Goal: Task Accomplishment & Management: Use online tool/utility

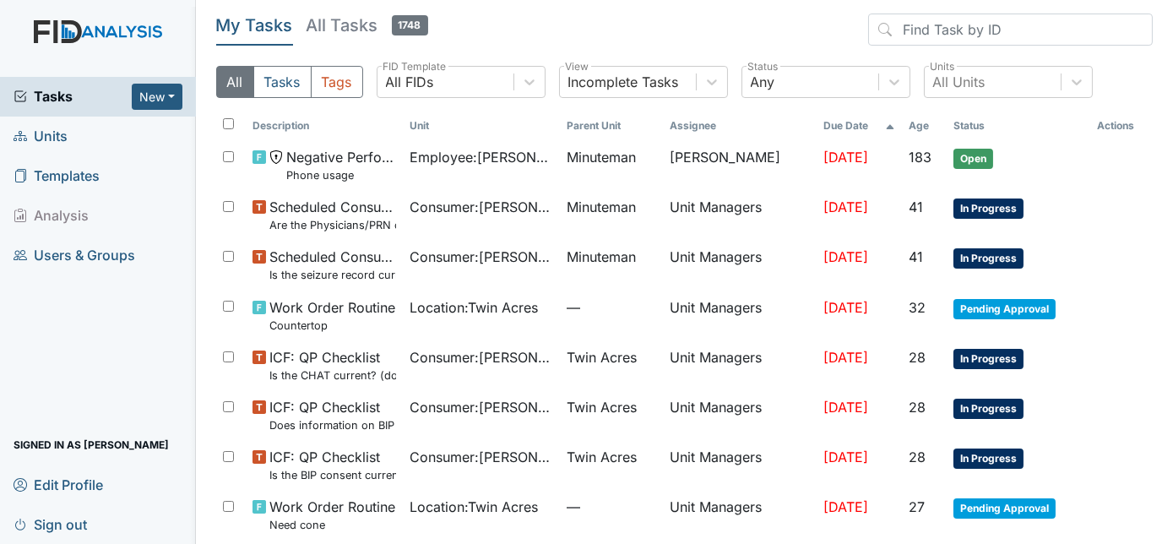
click at [62, 132] on span "Units" at bounding box center [41, 136] width 54 height 26
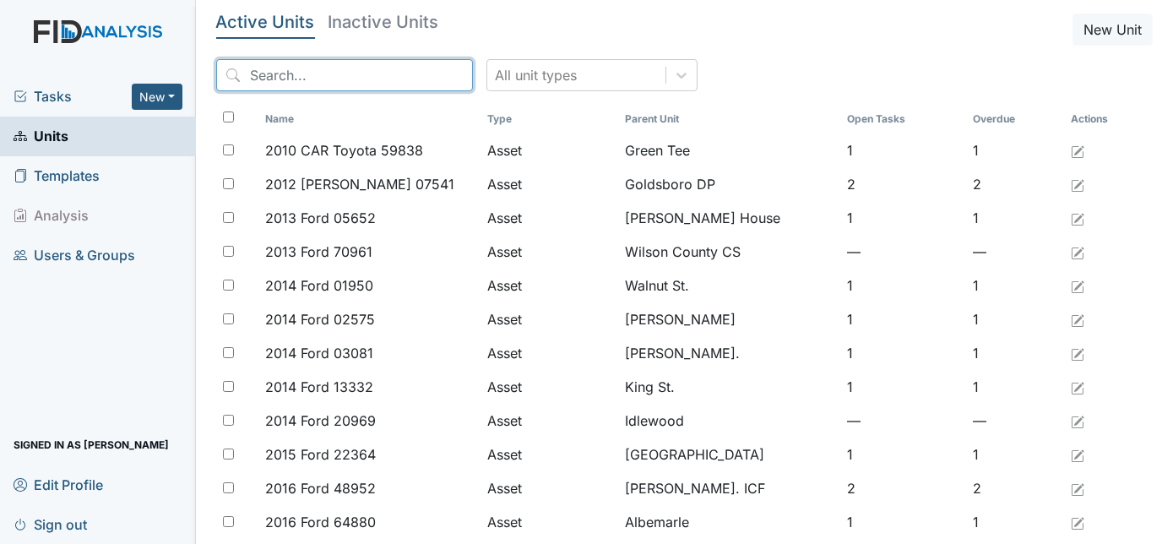
click at [293, 84] on input "search" at bounding box center [344, 75] width 257 height 32
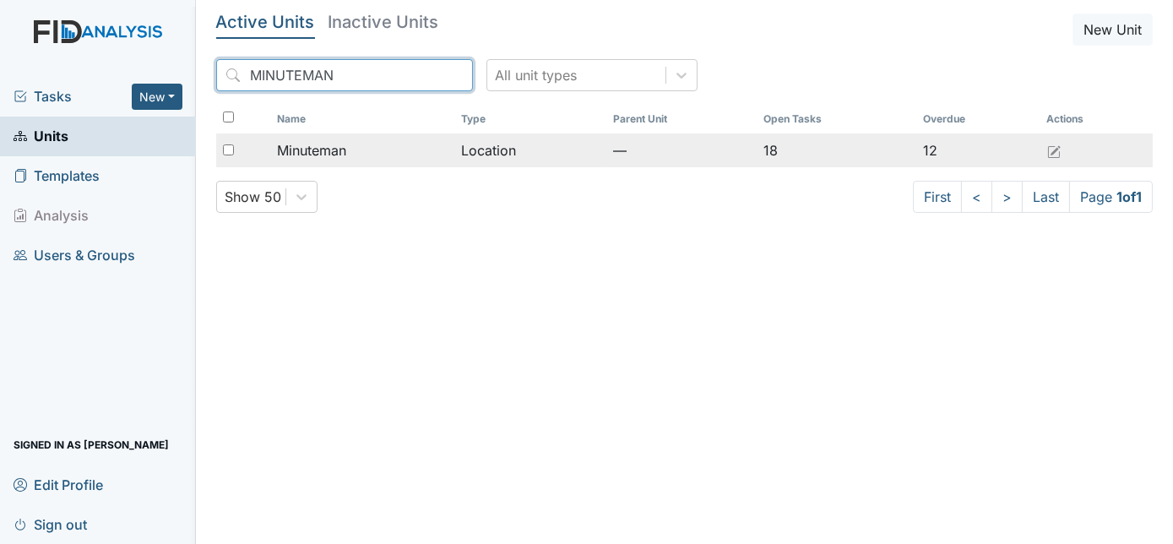
type input "MINUTEMAN"
click at [311, 145] on span "Minuteman" at bounding box center [311, 150] width 69 height 20
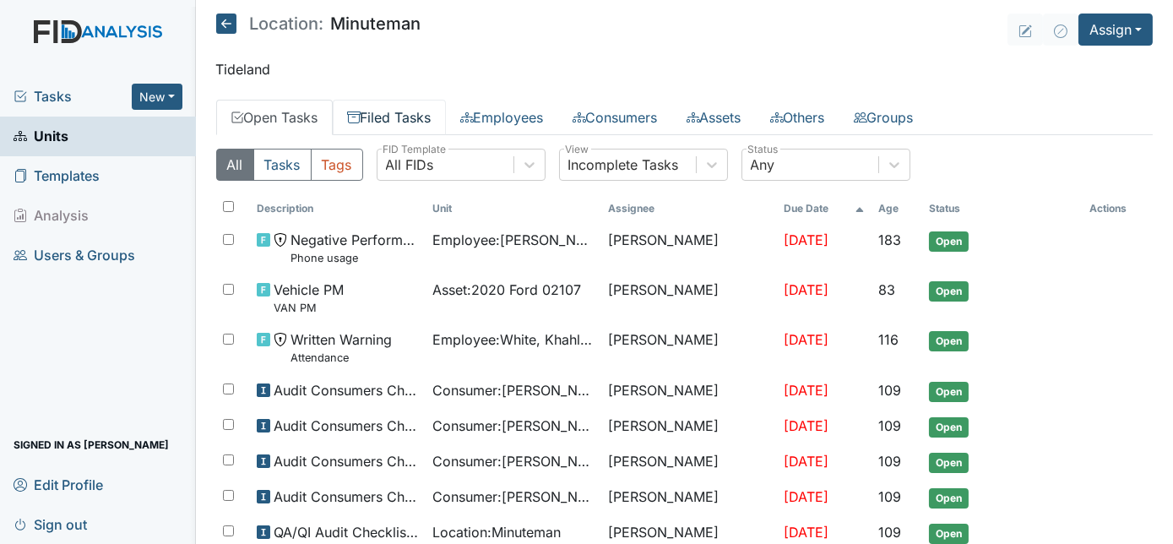
click at [392, 116] on link "Filed Tasks" at bounding box center [389, 117] width 113 height 35
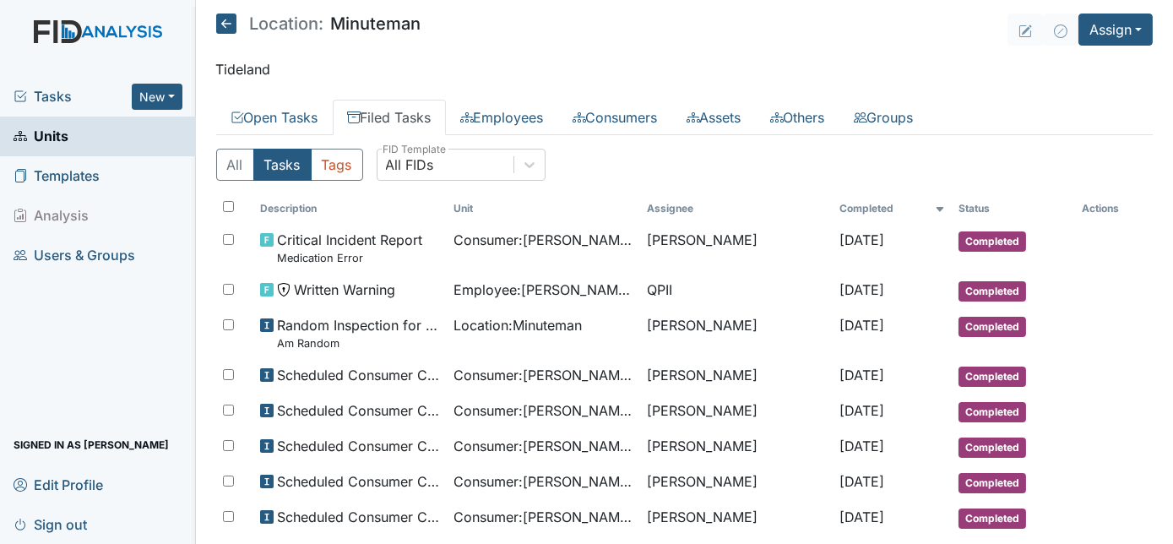
click at [502, 68] on p "Tideland" at bounding box center [684, 69] width 937 height 20
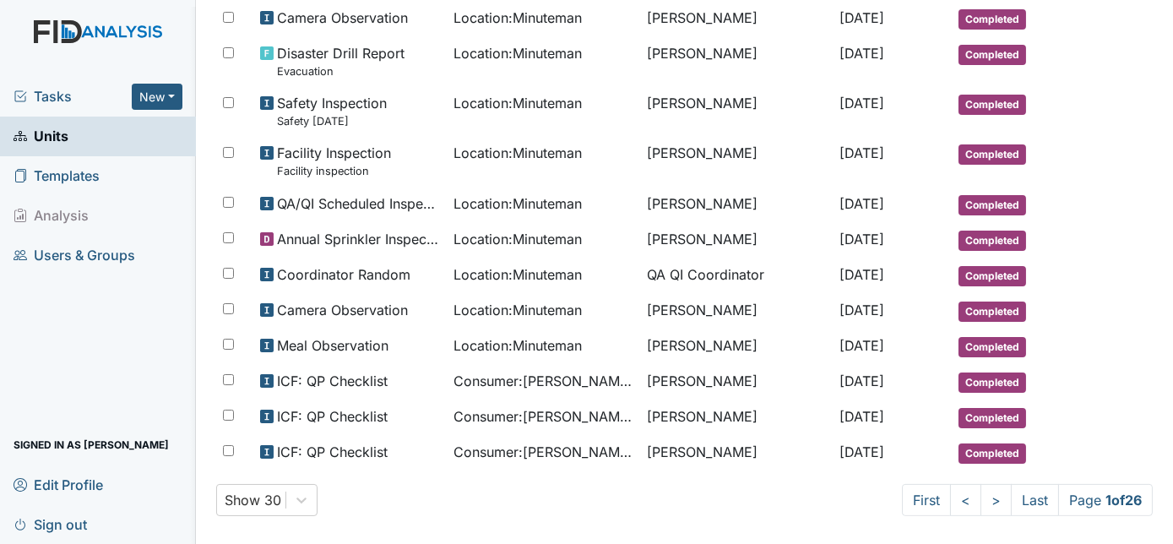
scroll to position [1022, 0]
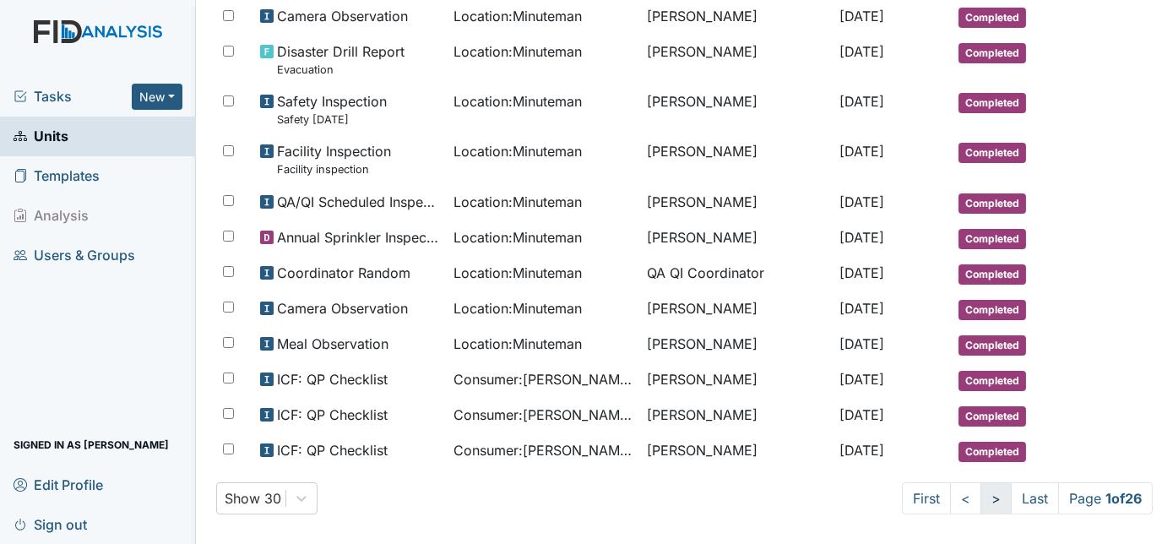
click at [980, 482] on link ">" at bounding box center [995, 498] width 31 height 32
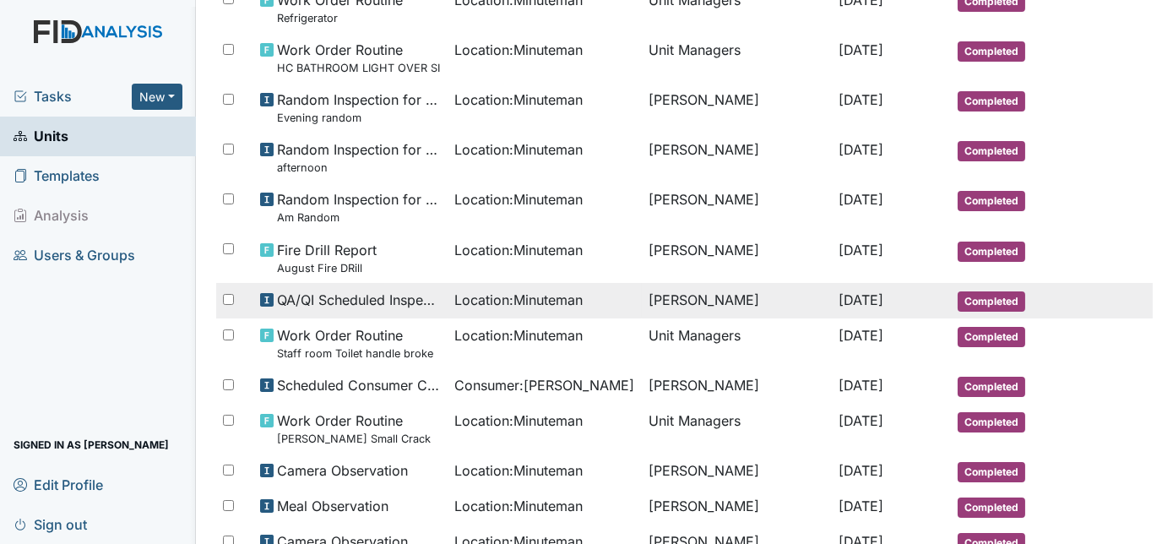
scroll to position [1052, 0]
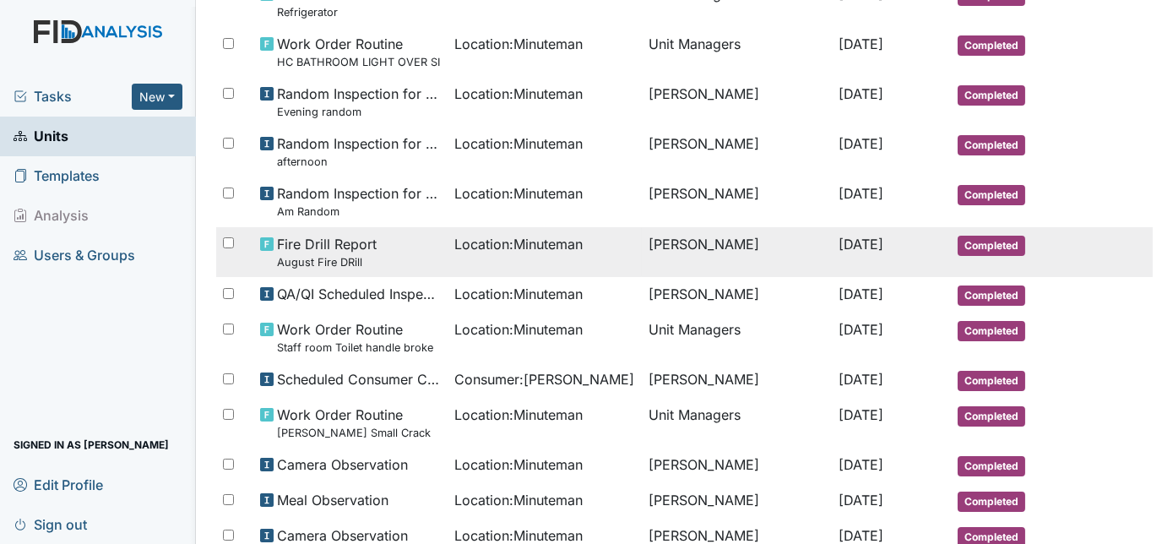
click at [725, 249] on td "[PERSON_NAME]" at bounding box center [737, 252] width 190 height 50
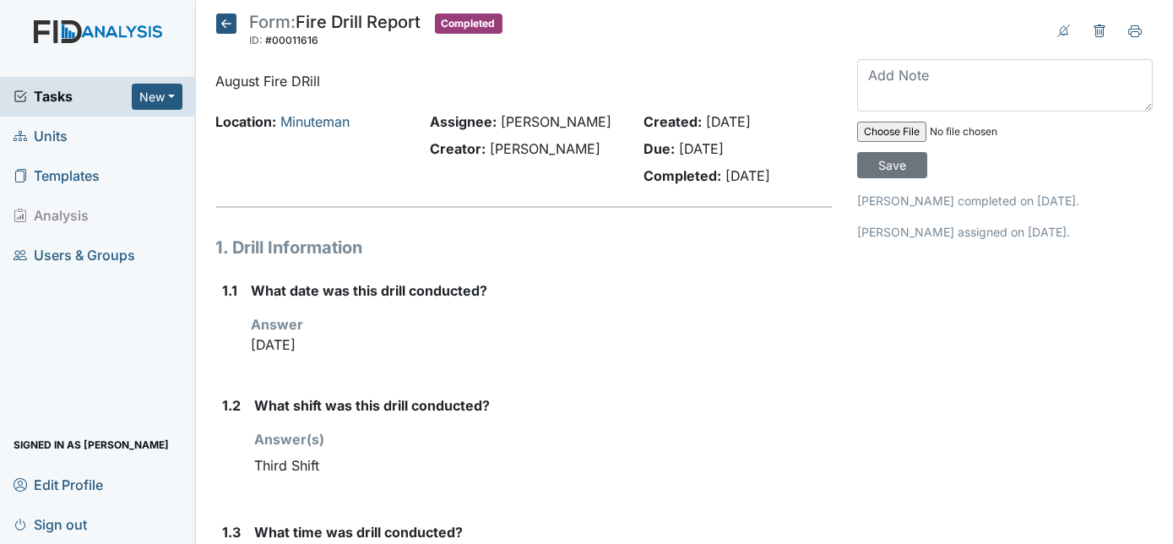
click at [768, 49] on header "Form: Fire Drill Report ID: #00011616 Completed Autosaving..." at bounding box center [524, 36] width 616 height 44
click at [222, 21] on icon at bounding box center [226, 24] width 20 height 20
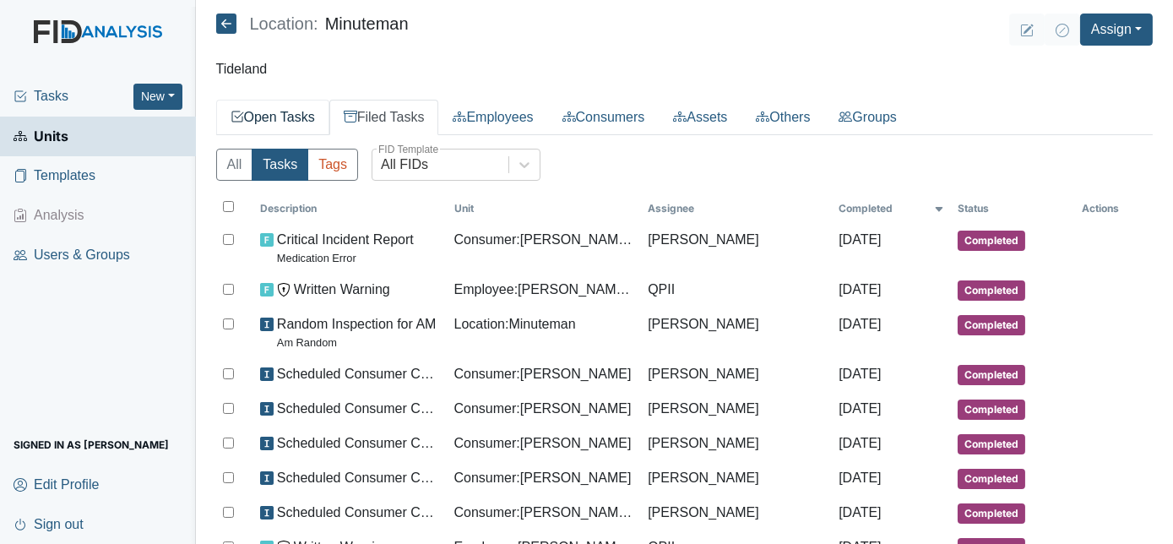
click at [274, 115] on link "Open Tasks" at bounding box center [272, 117] width 113 height 35
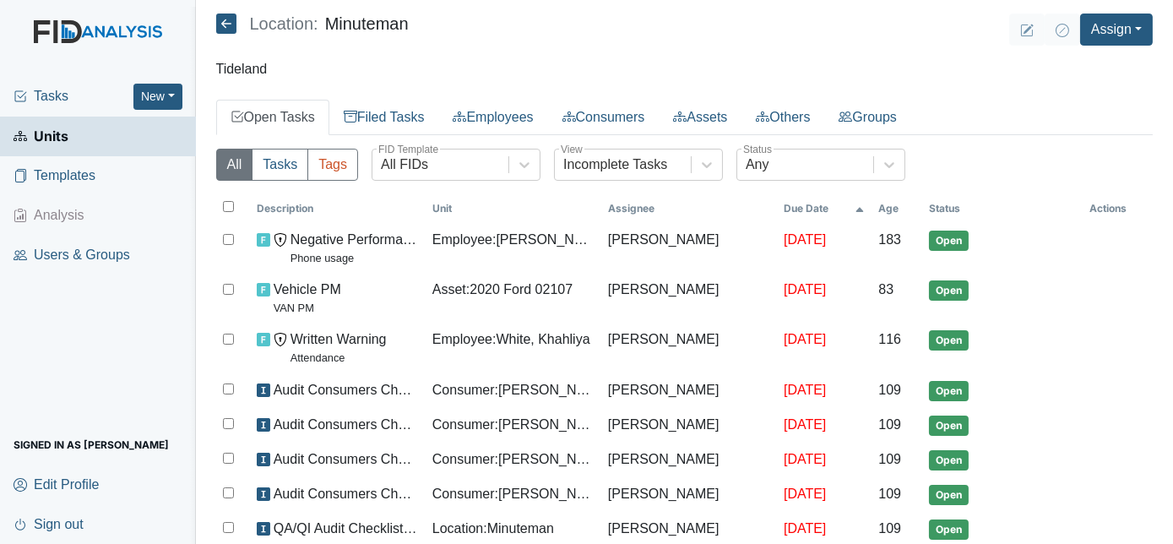
click at [67, 100] on span "Tasks" at bounding box center [74, 96] width 120 height 20
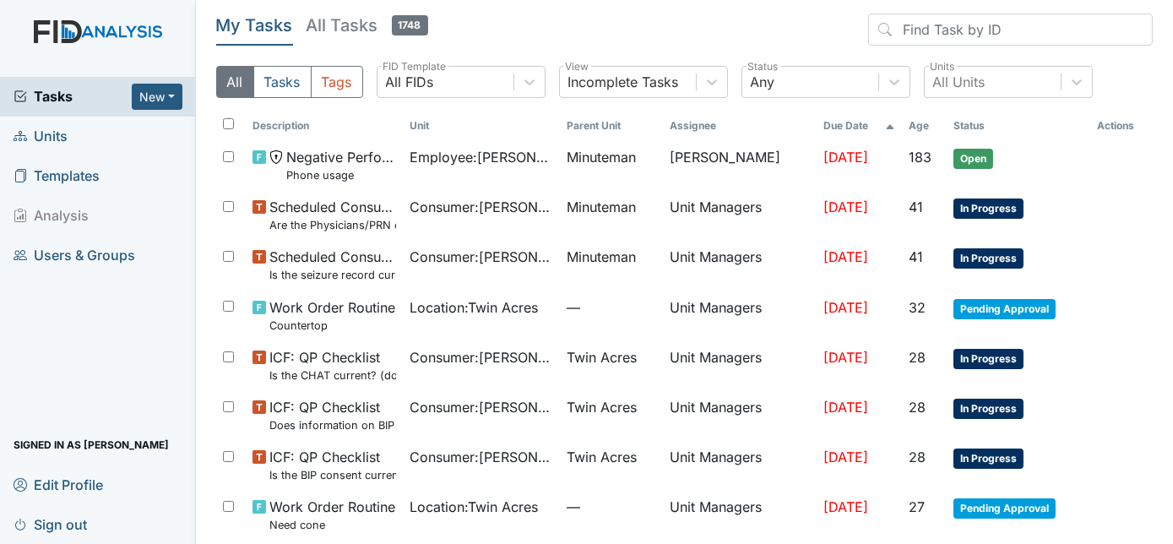
click at [67, 100] on span "Tasks" at bounding box center [73, 96] width 118 height 20
click at [54, 138] on span "Units" at bounding box center [41, 136] width 54 height 26
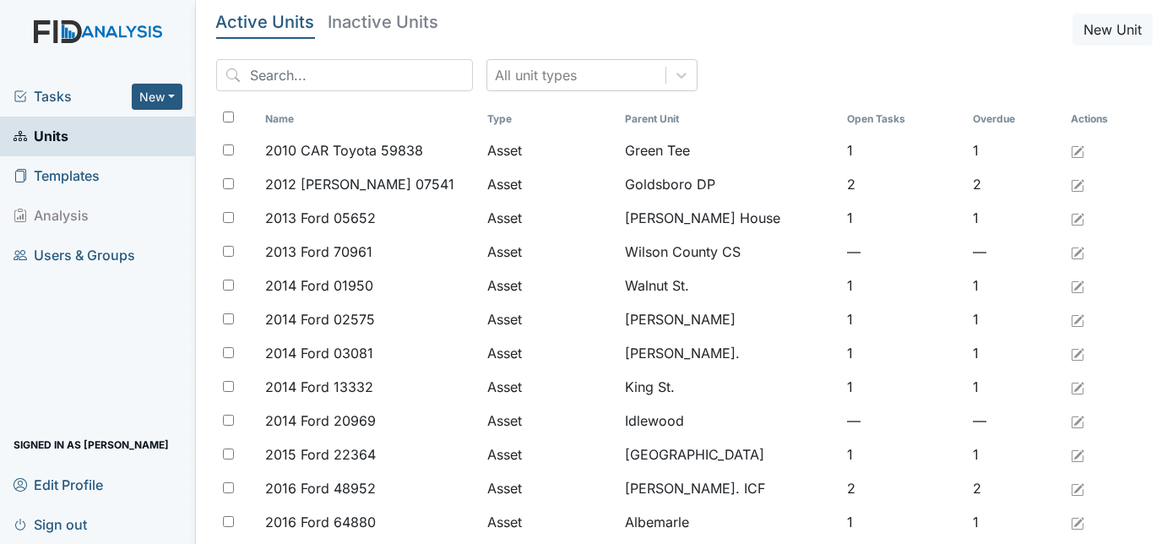
click at [52, 95] on span "Tasks" at bounding box center [73, 96] width 118 height 20
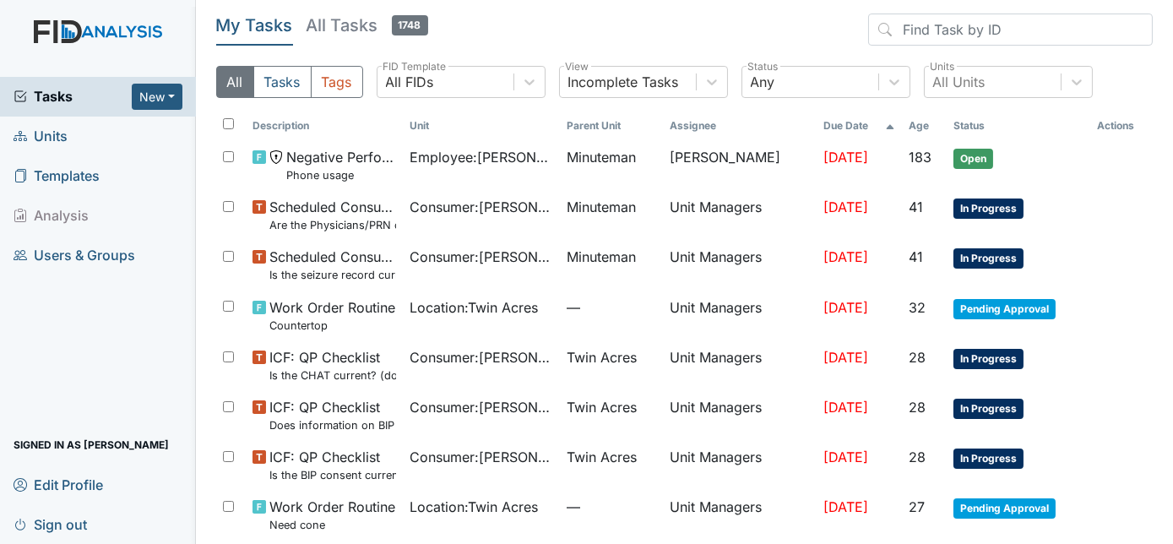
click at [52, 133] on span "Units" at bounding box center [41, 136] width 54 height 26
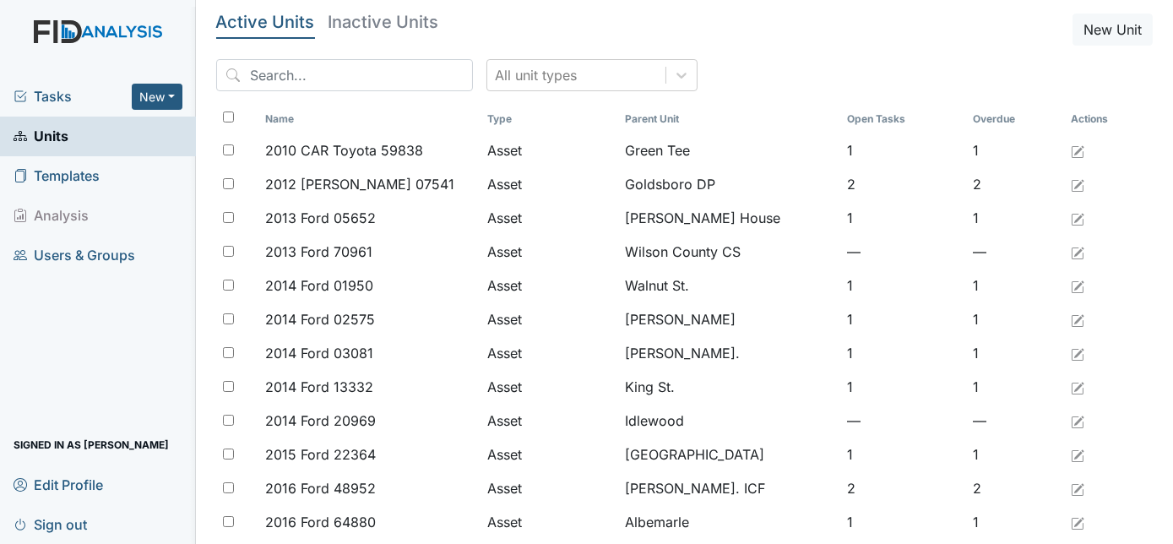
click at [58, 96] on span "Tasks" at bounding box center [73, 96] width 118 height 20
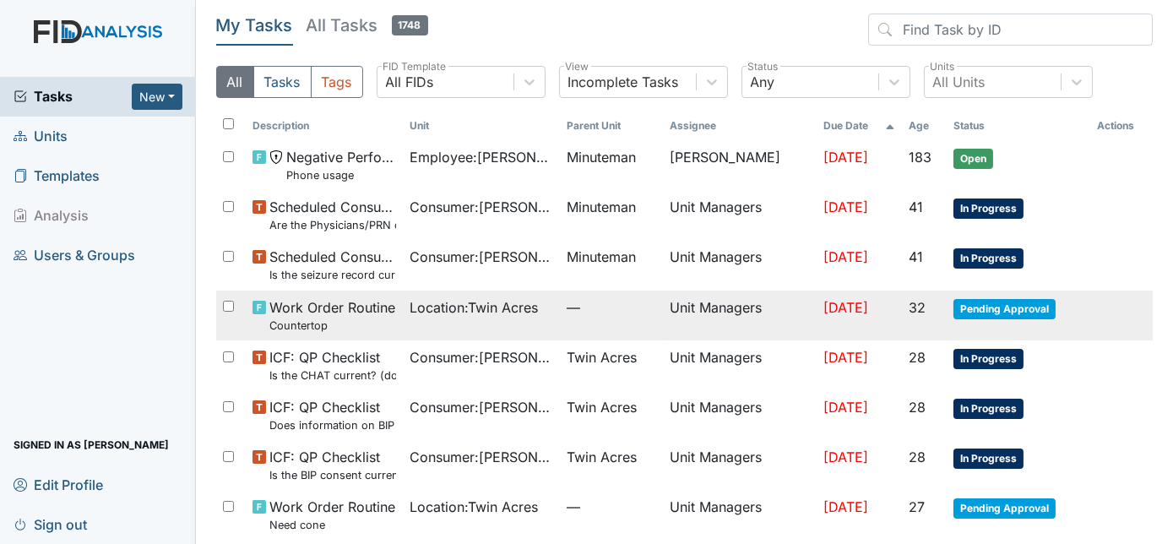
click at [412, 331] on td "Location : [GEOGRAPHIC_DATA]" at bounding box center [481, 315] width 157 height 50
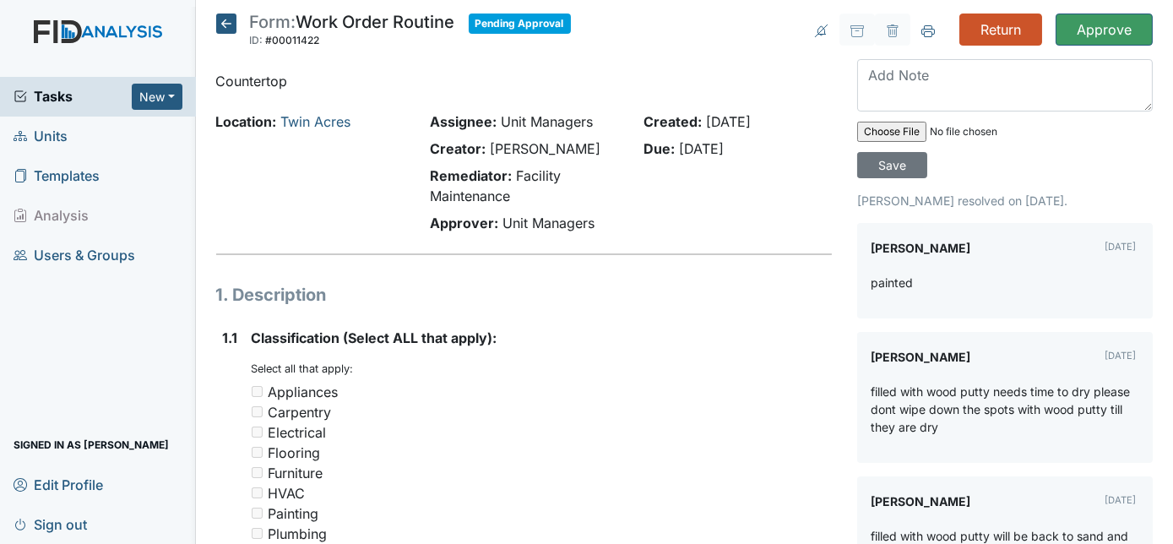
click at [227, 18] on icon at bounding box center [226, 24] width 20 height 20
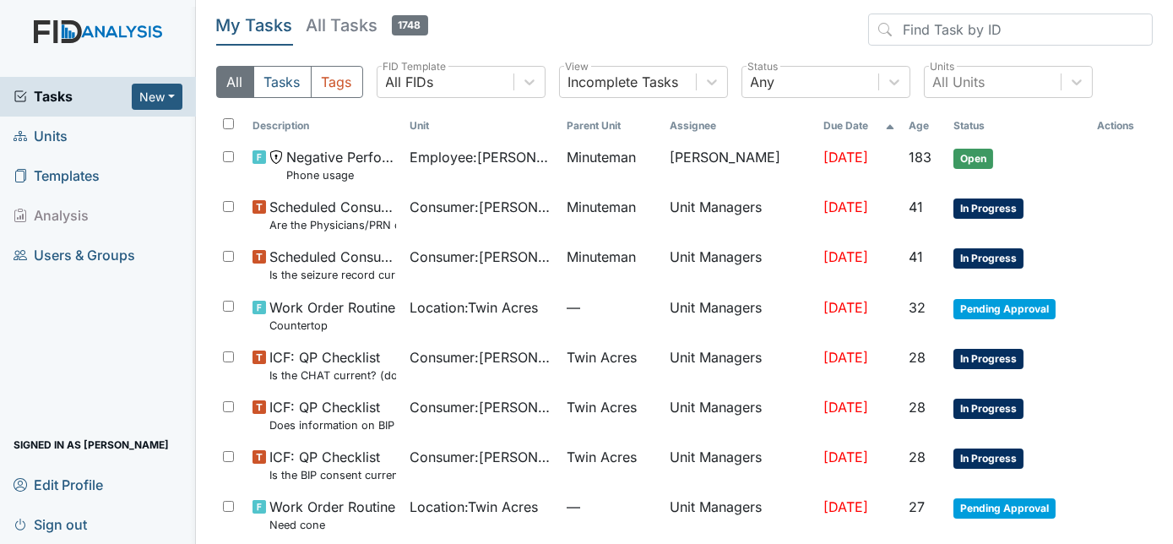
click at [559, 31] on header "My Tasks All Tasks 1748" at bounding box center [684, 33] width 937 height 39
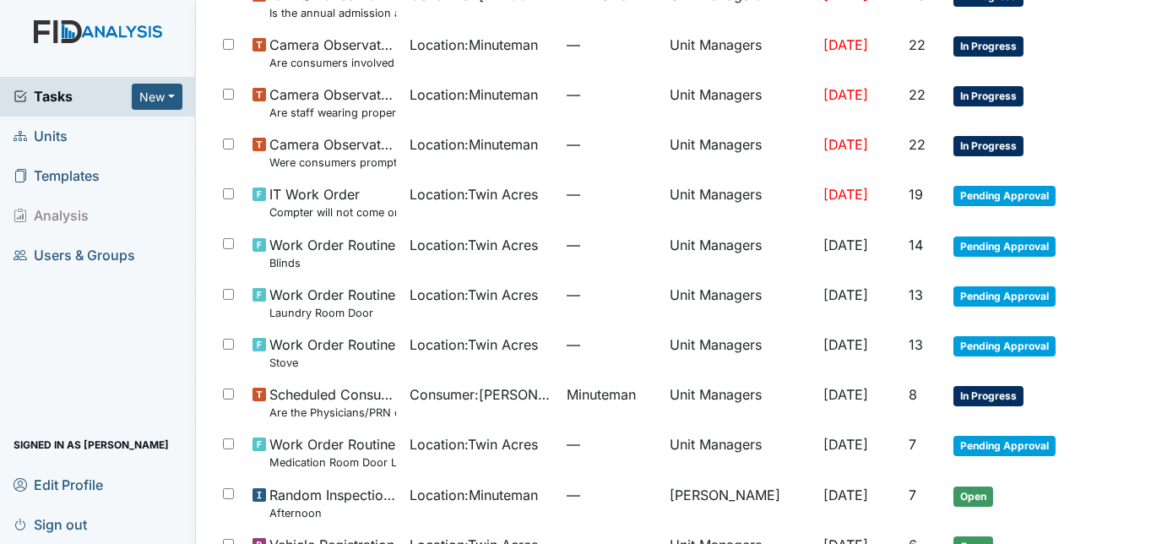
scroll to position [614, 0]
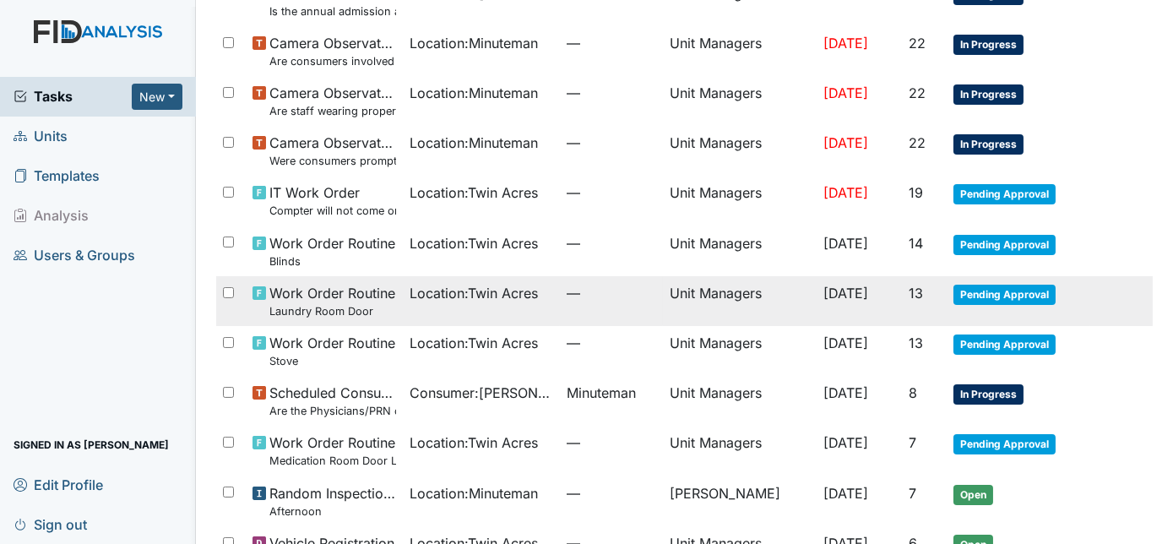
click at [497, 297] on span "Location : Twin Acres" at bounding box center [474, 293] width 128 height 20
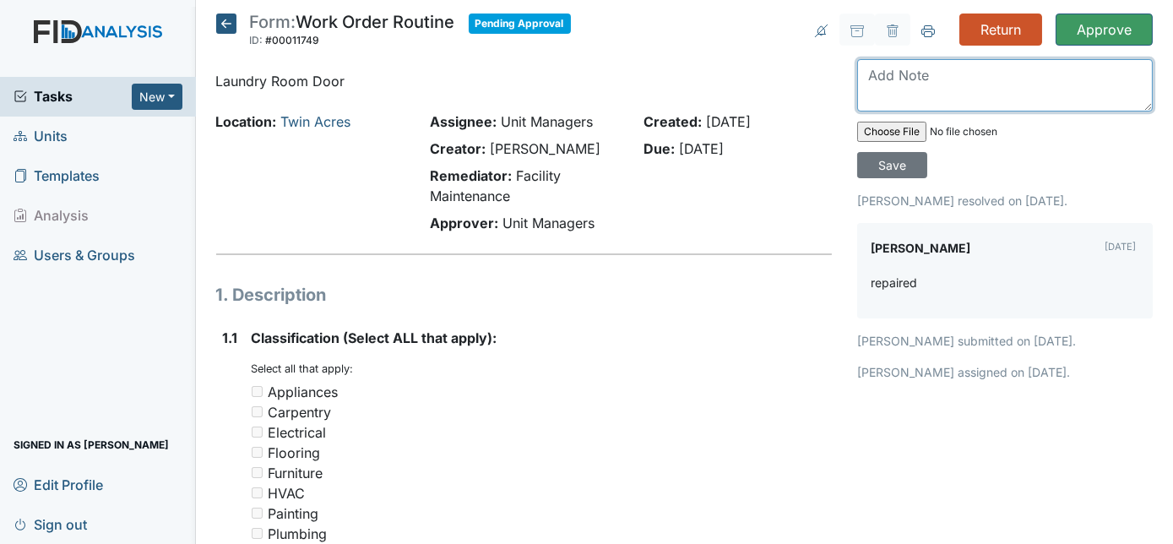
click at [909, 102] on textarea at bounding box center [1005, 85] width 296 height 52
type textarea "THANKS"
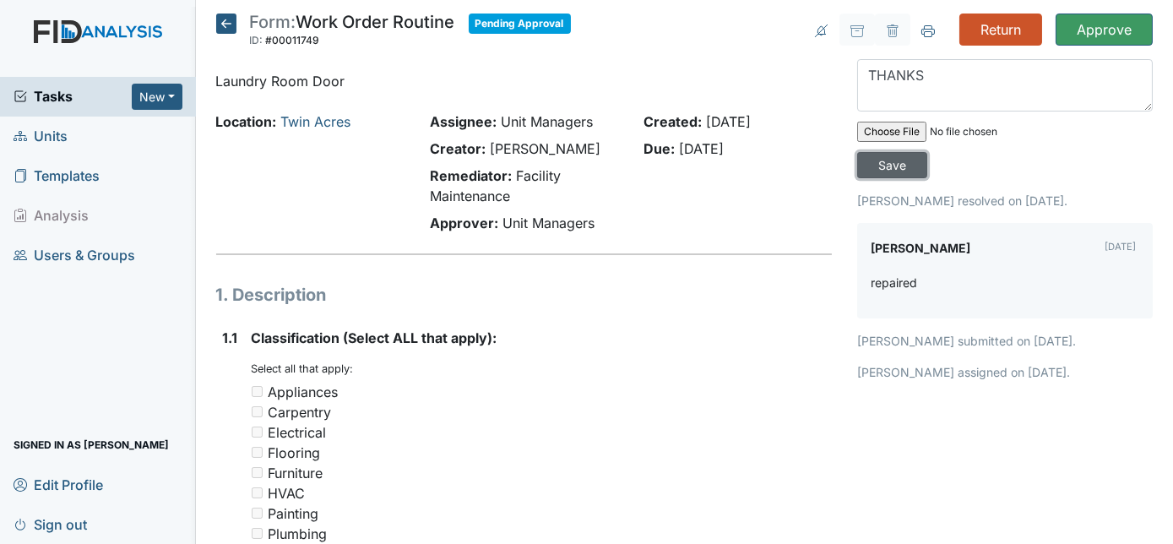
click at [927, 152] on input "Save" at bounding box center [892, 165] width 70 height 26
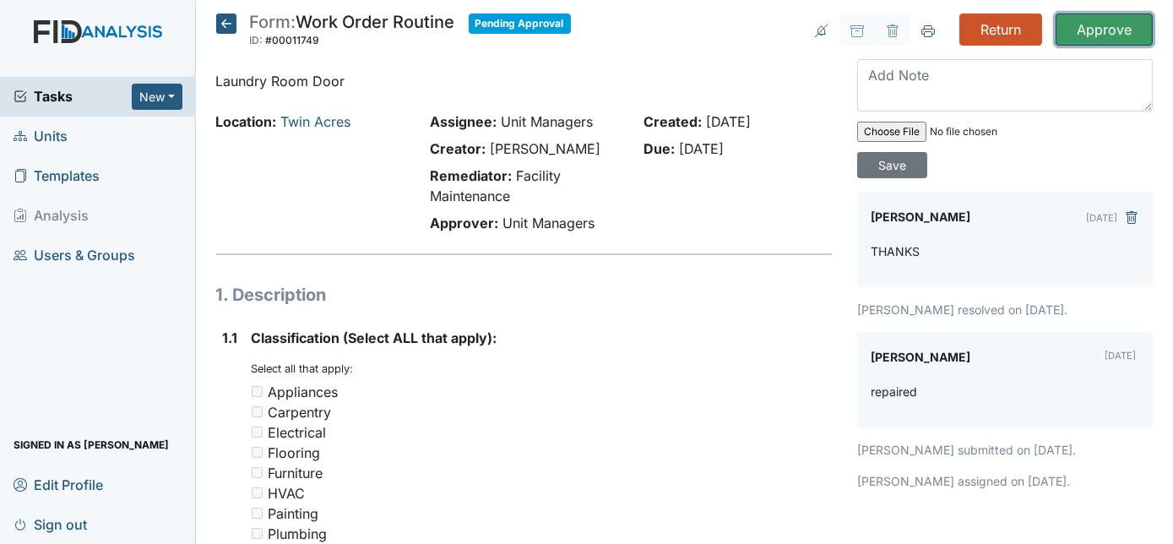
click at [1083, 33] on input "Approve" at bounding box center [1104, 30] width 97 height 32
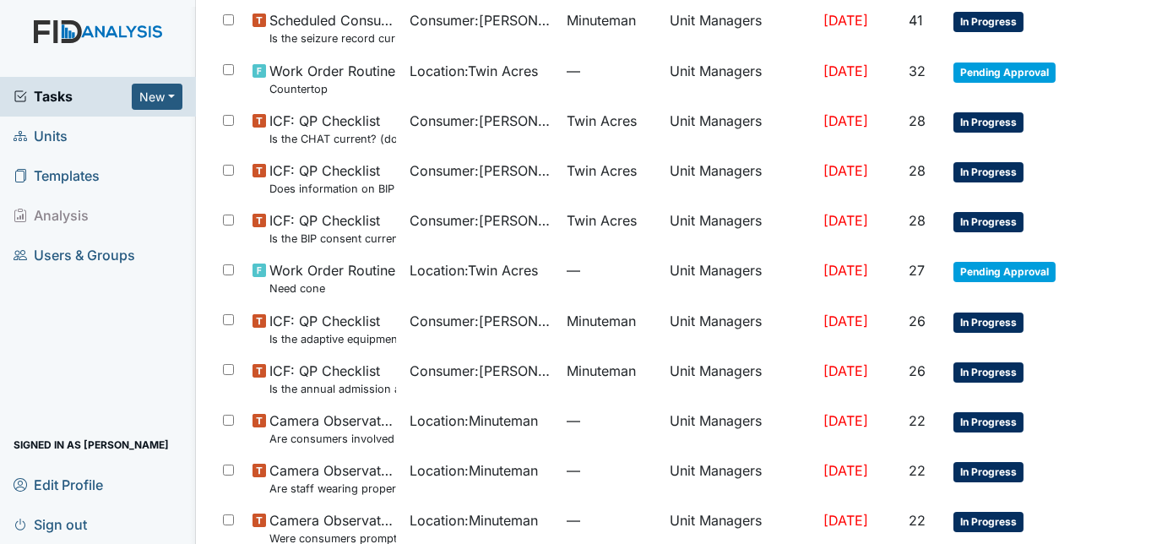
scroll to position [307, 0]
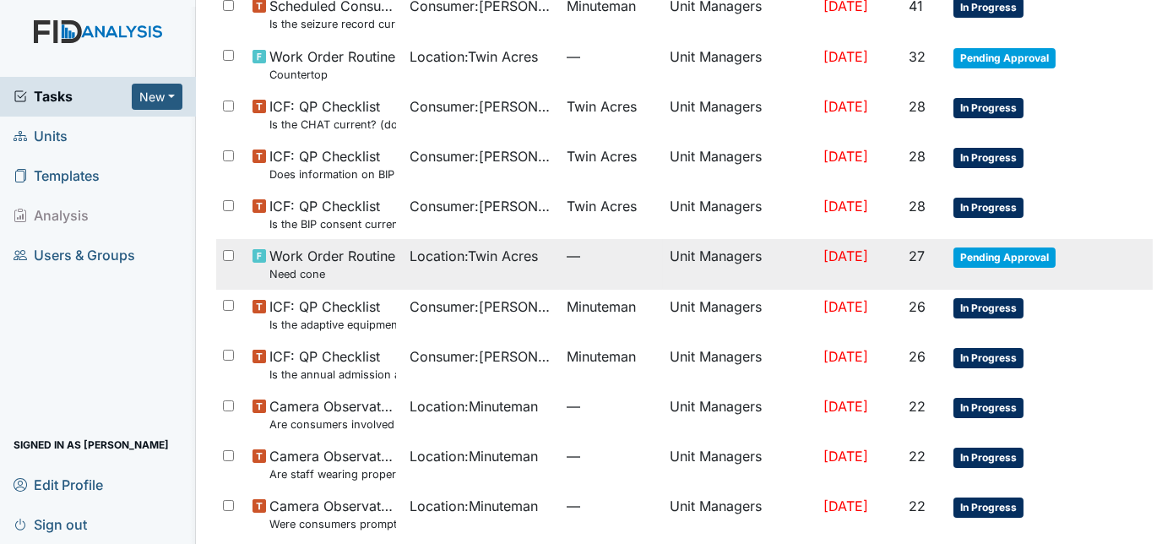
click at [891, 272] on td "[DATE]" at bounding box center [859, 264] width 84 height 50
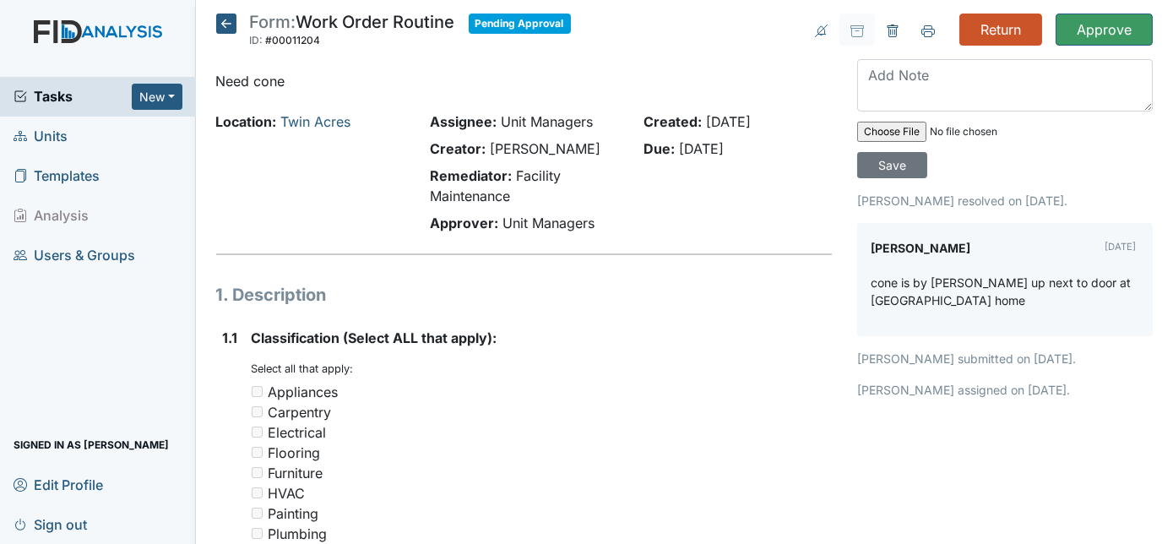
click at [226, 24] on icon at bounding box center [226, 24] width 20 height 20
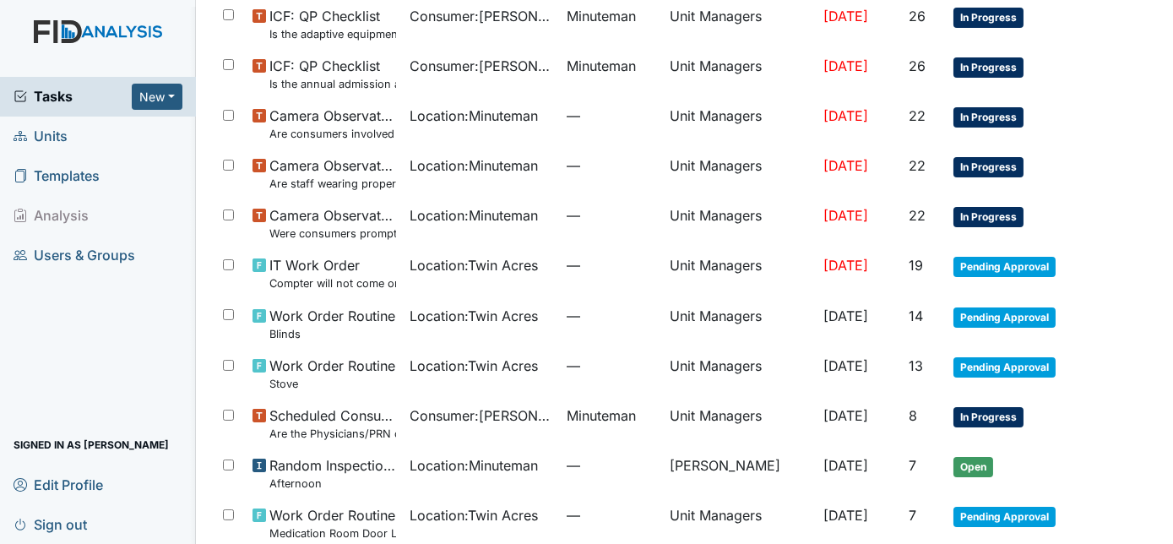
scroll to position [552, 0]
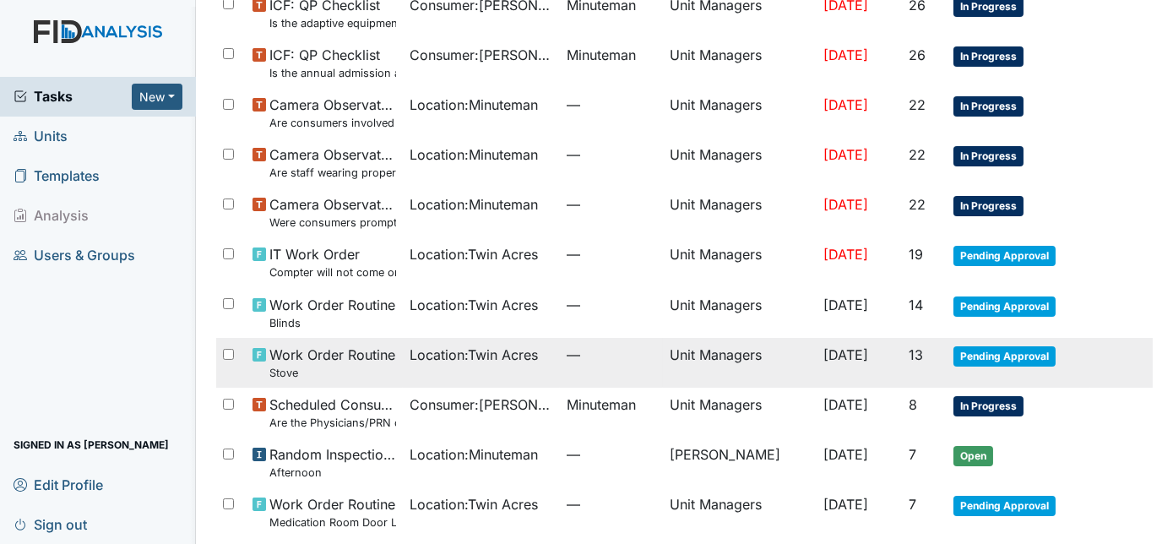
click at [898, 351] on td "[DATE]" at bounding box center [859, 363] width 84 height 50
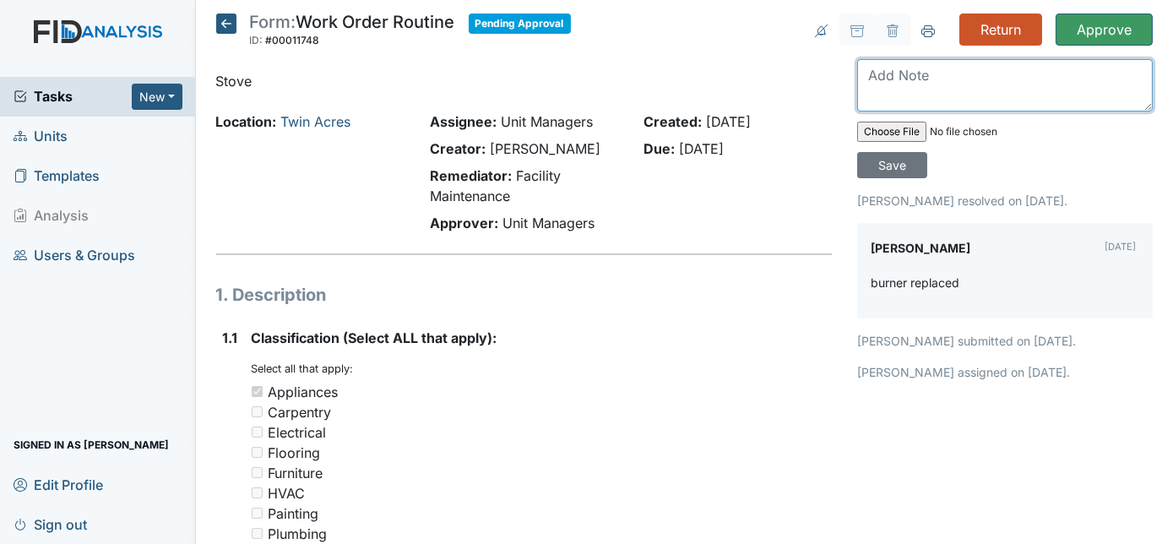
click at [887, 80] on textarea at bounding box center [1005, 85] width 296 height 52
type textarea "THANKS"
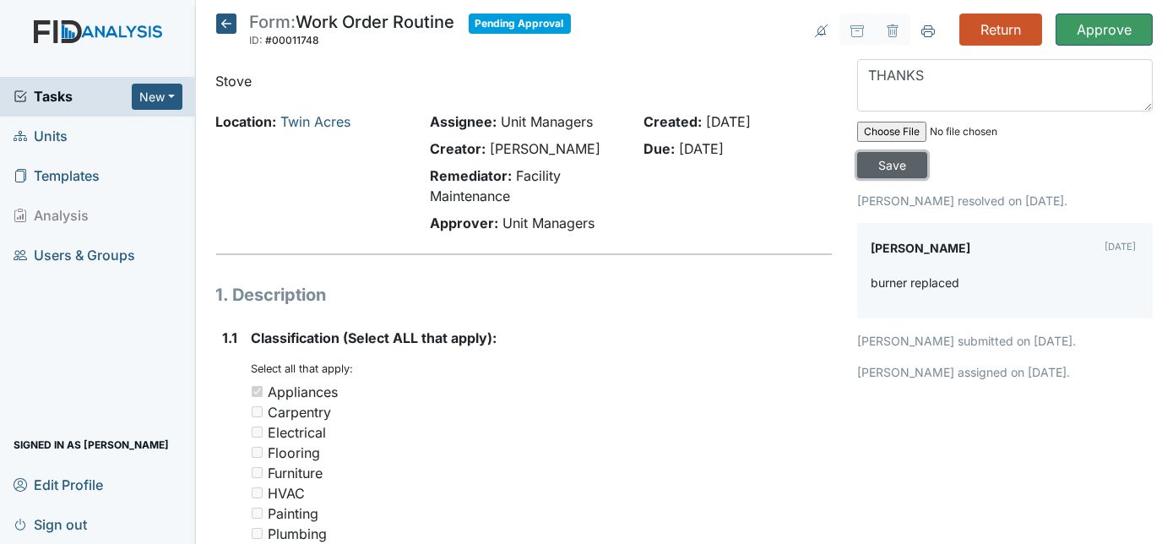
click at [927, 152] on input "Save" at bounding box center [892, 165] width 70 height 26
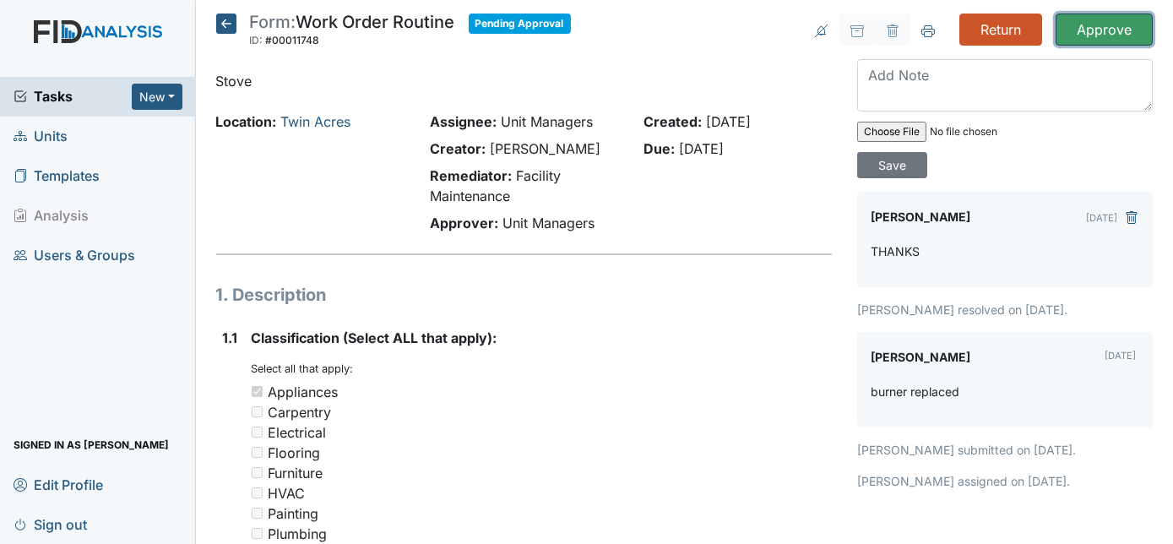
click at [1093, 25] on input "Approve" at bounding box center [1104, 30] width 97 height 32
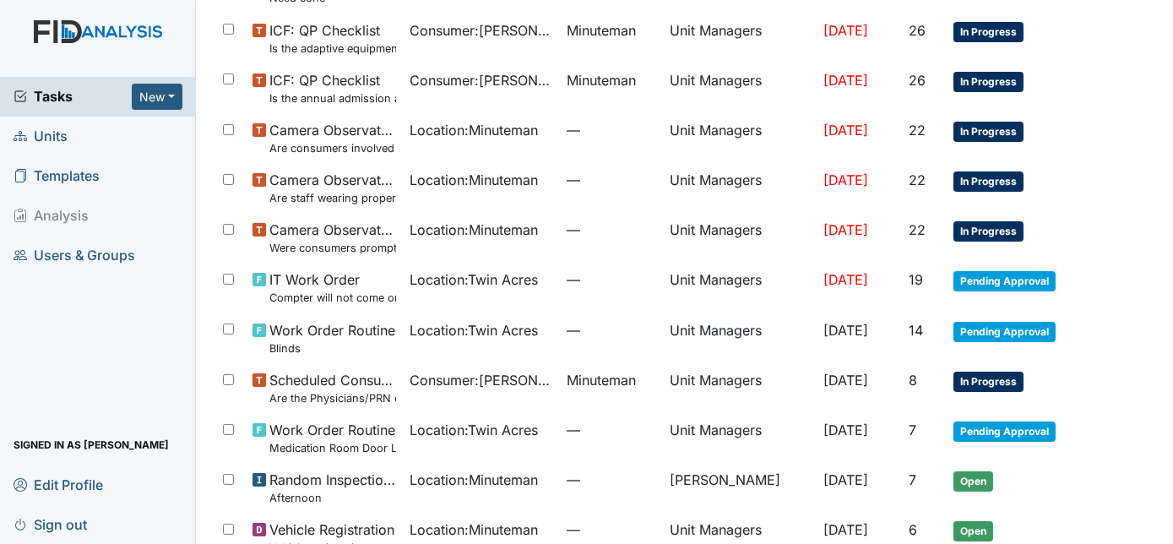
scroll to position [614, 0]
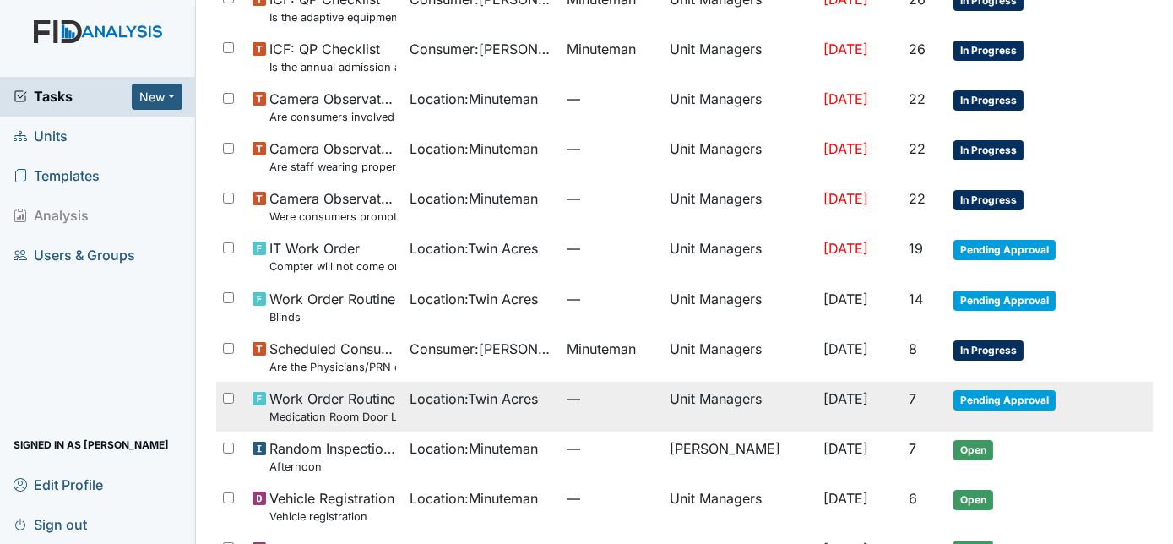
click at [987, 408] on span "Pending Approval" at bounding box center [1004, 400] width 102 height 20
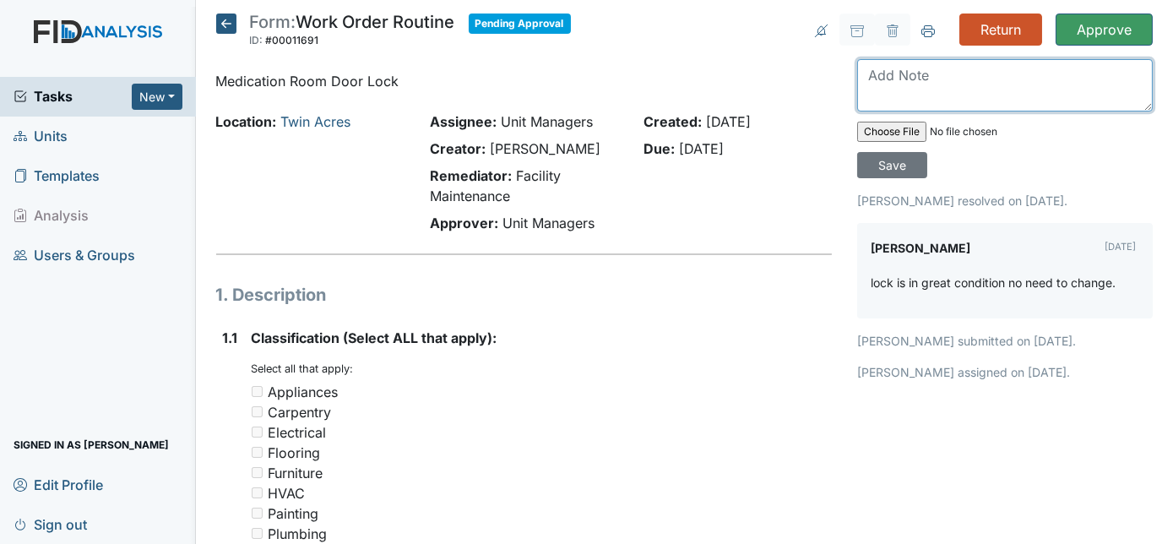
click at [883, 88] on textarea at bounding box center [1005, 85] width 296 height 52
type textarea "OK THANKS"
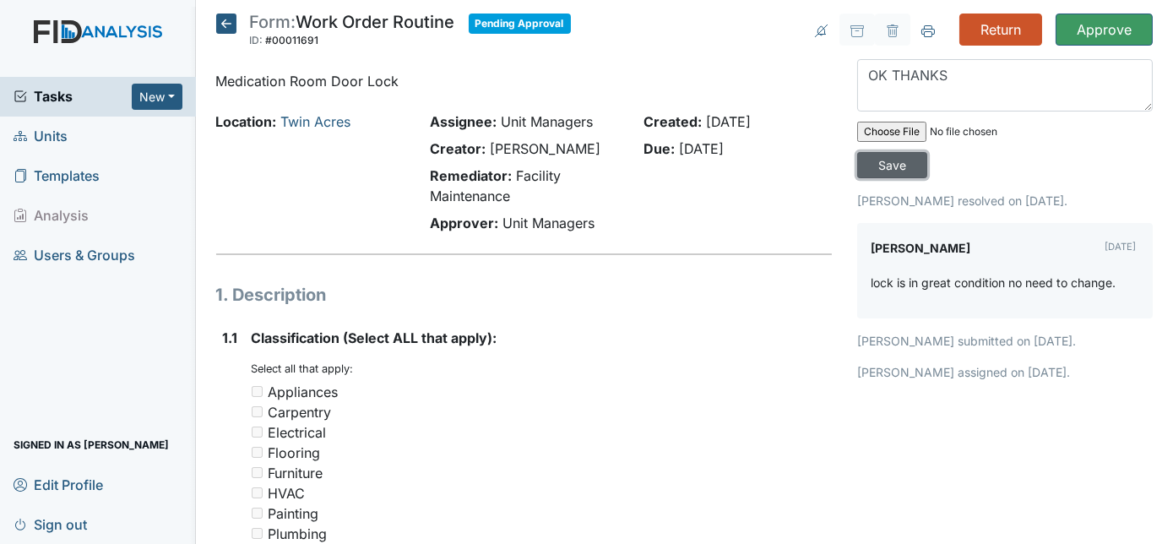
click at [927, 152] on input "Save" at bounding box center [892, 165] width 70 height 26
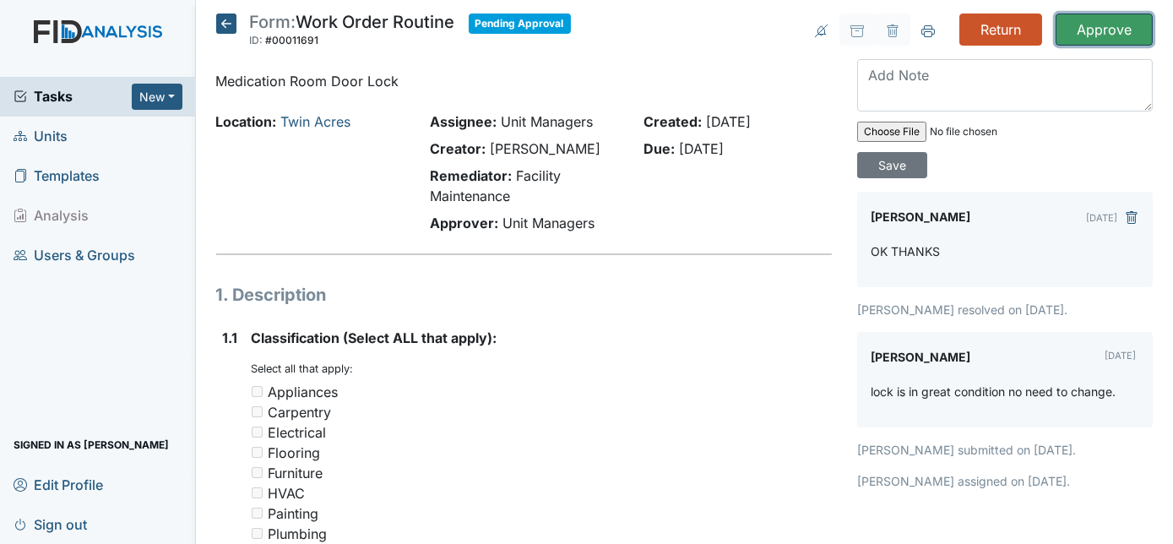
click at [1093, 34] on input "Approve" at bounding box center [1104, 30] width 97 height 32
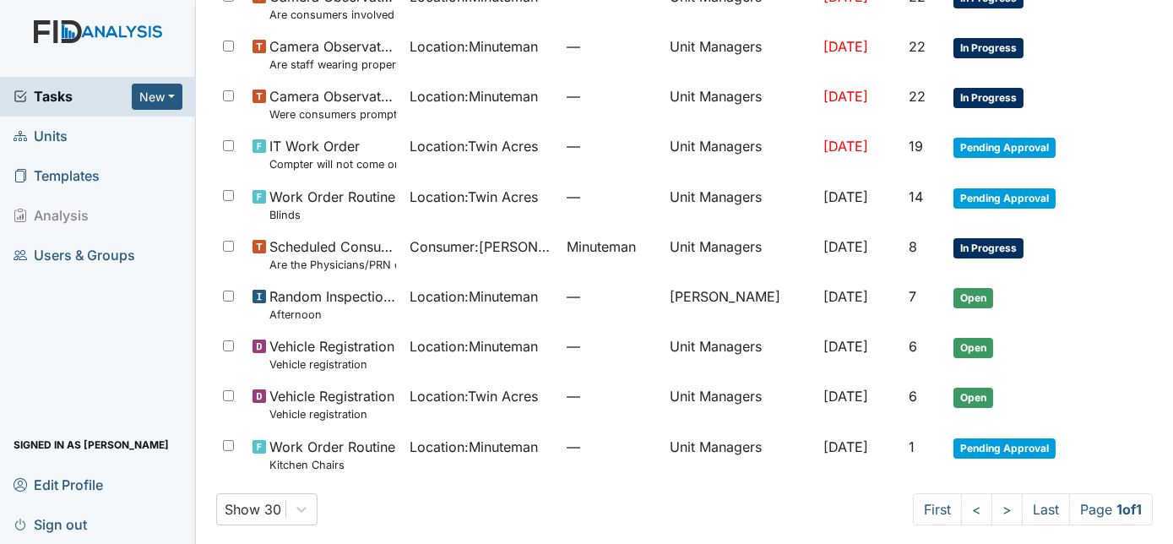
scroll to position [724, 0]
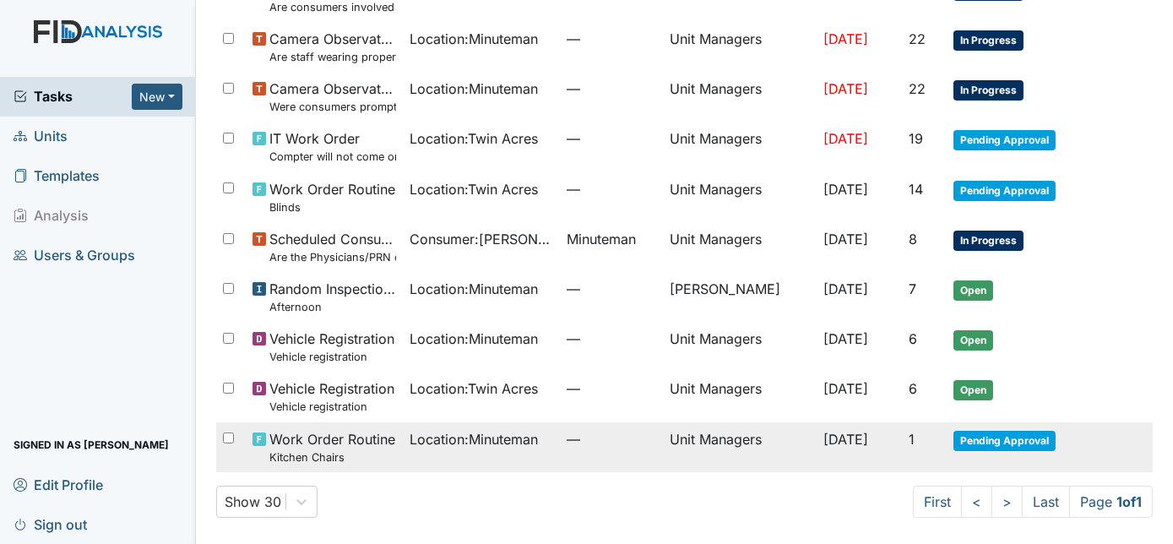
click at [896, 452] on td "Oct 21, 2025" at bounding box center [859, 447] width 84 height 50
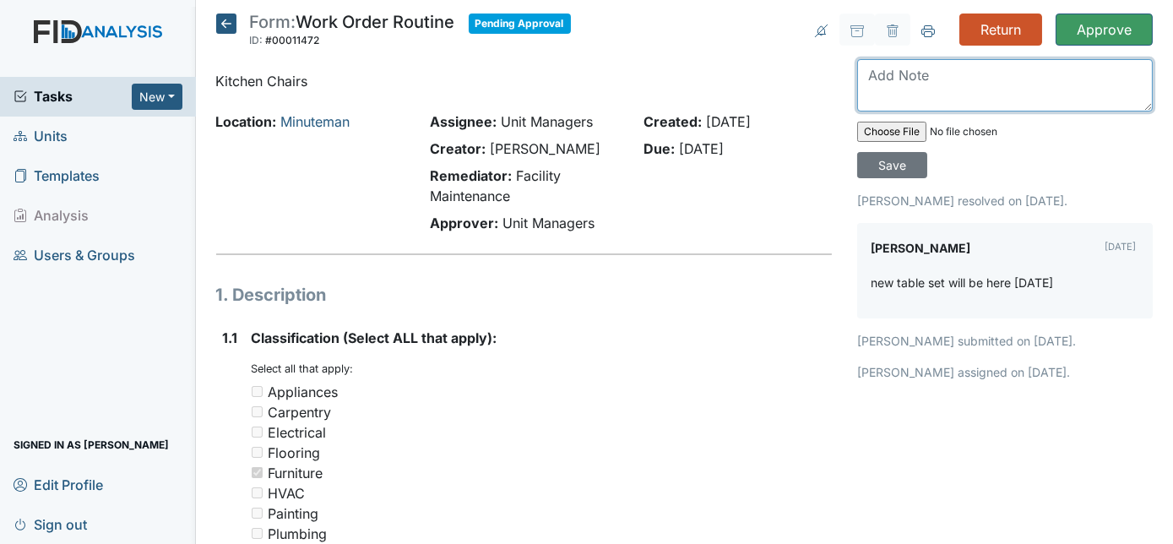
click at [903, 87] on textarea at bounding box center [1005, 85] width 296 height 52
type textarea "OK THANKS"
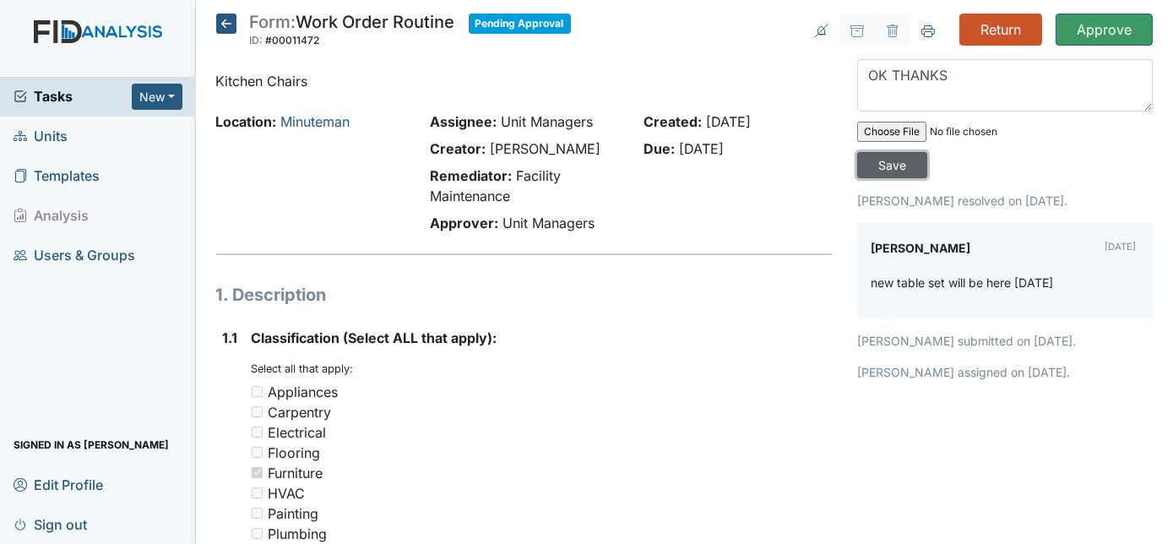
click at [927, 152] on input "Save" at bounding box center [892, 165] width 70 height 26
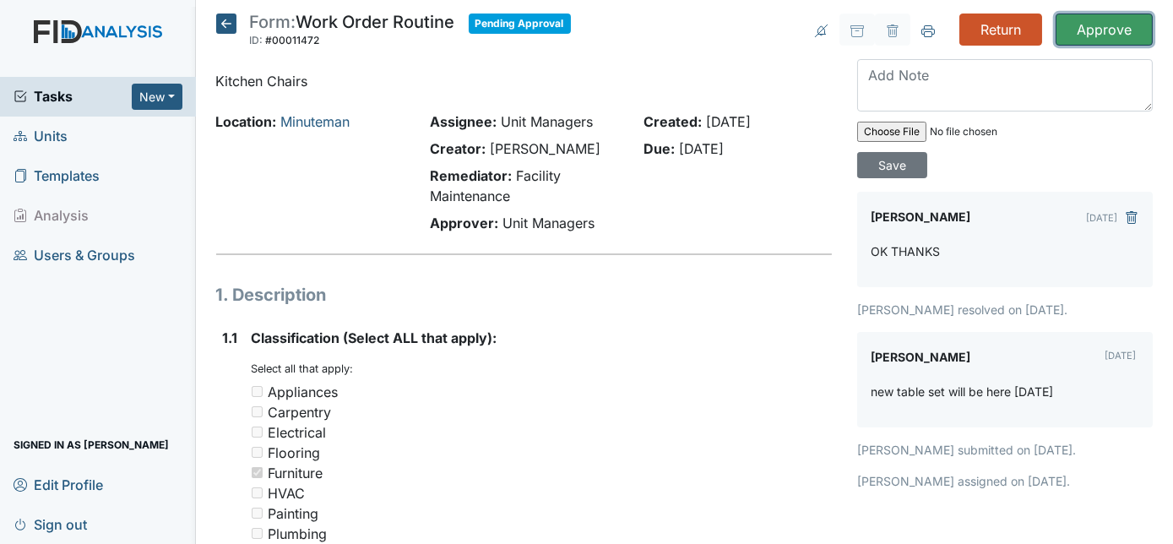
click at [1089, 27] on input "Approve" at bounding box center [1104, 30] width 97 height 32
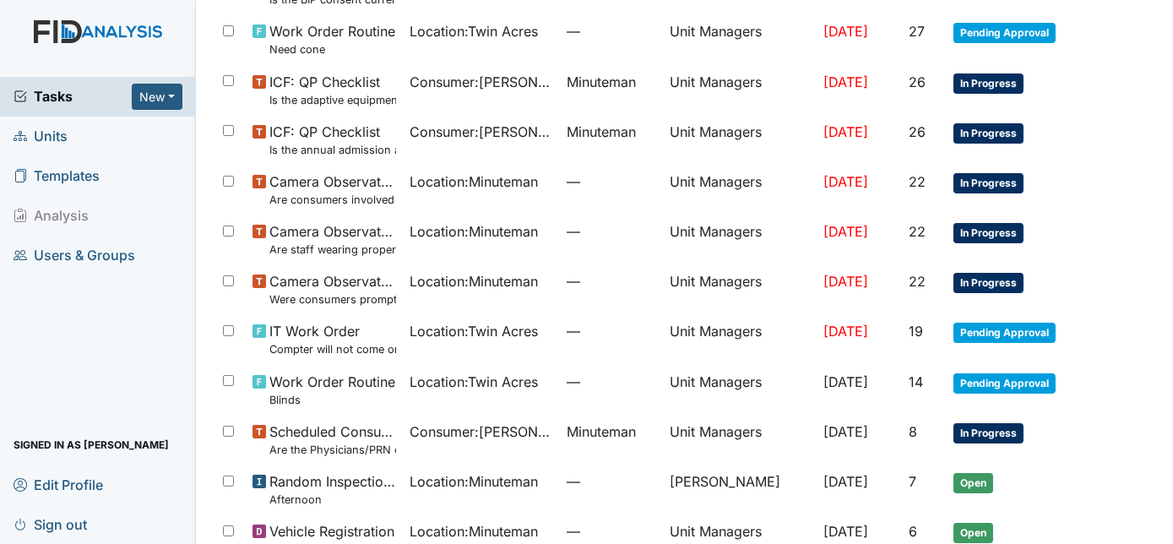
scroll to position [644, 0]
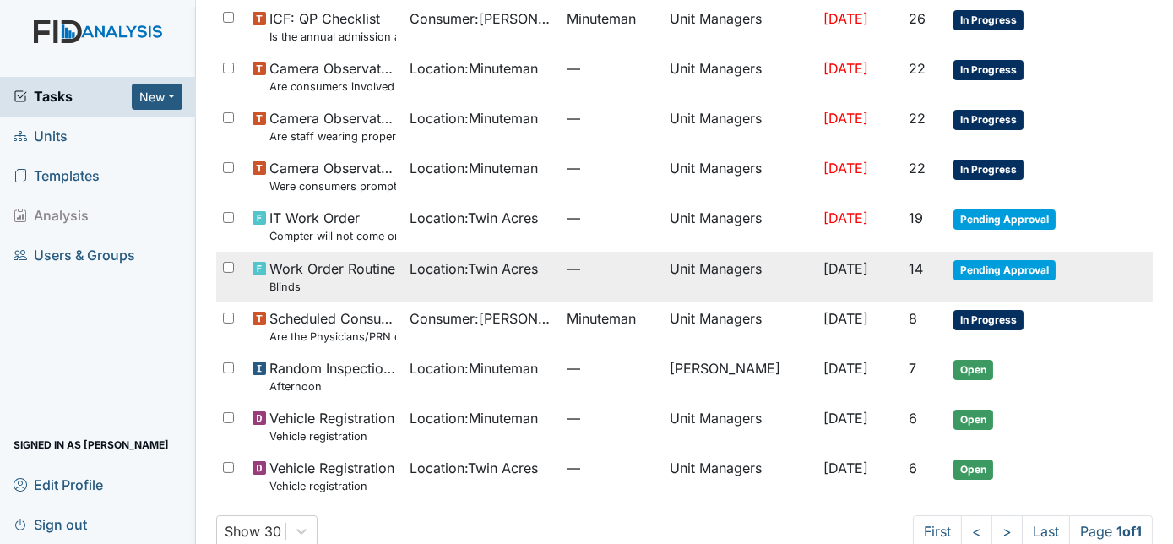
click at [873, 268] on td "Oct 9, 2025" at bounding box center [859, 277] width 84 height 50
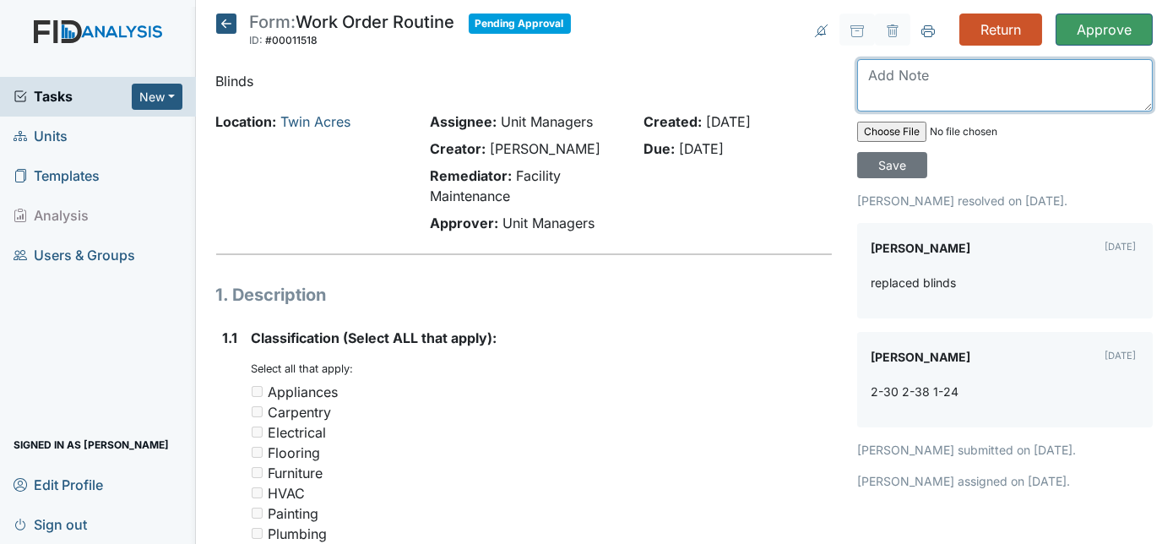
click at [857, 86] on textarea at bounding box center [1005, 85] width 296 height 52
type textarea "THANKS"
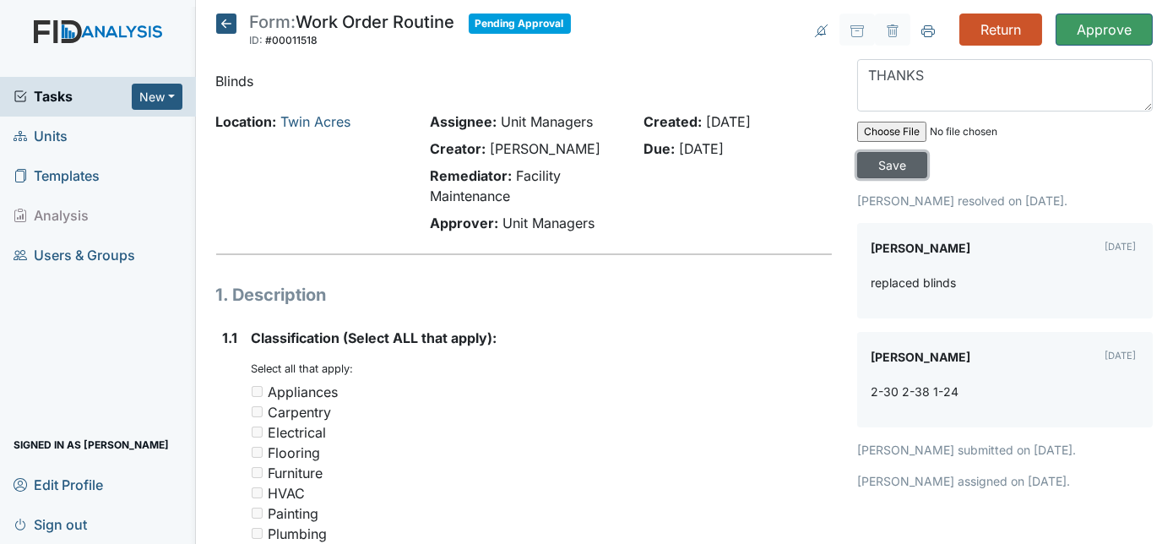
click at [927, 152] on input "Save" at bounding box center [892, 165] width 70 height 26
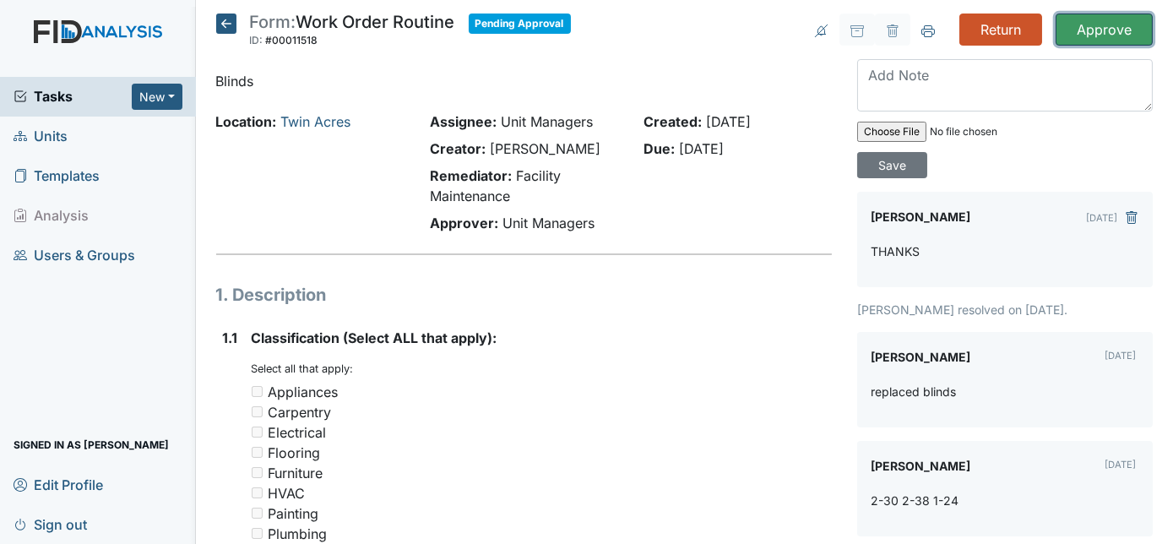
click at [1101, 26] on input "Approve" at bounding box center [1104, 30] width 97 height 32
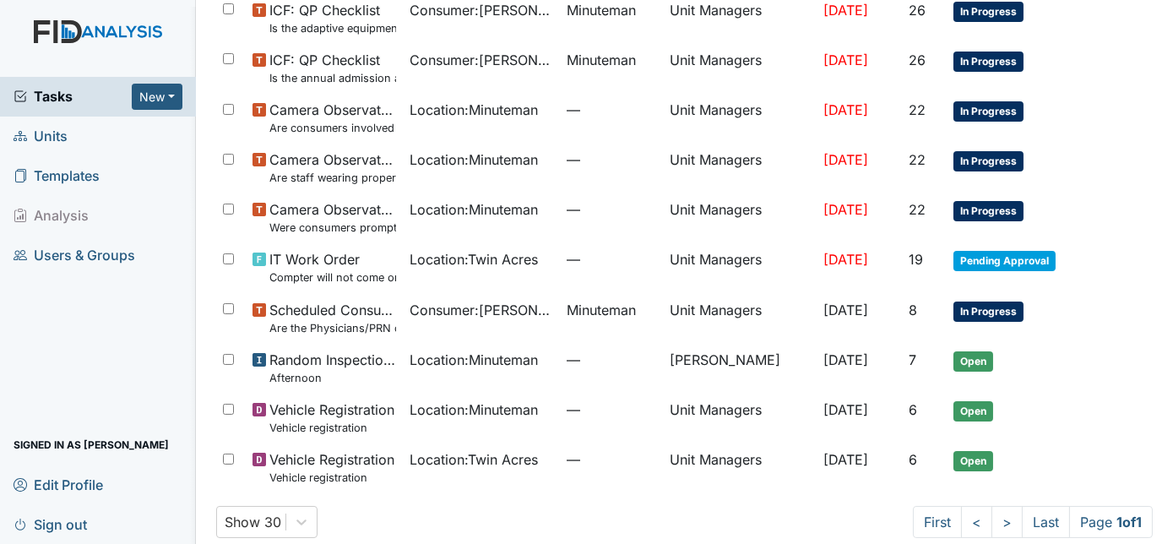
scroll to position [624, 0]
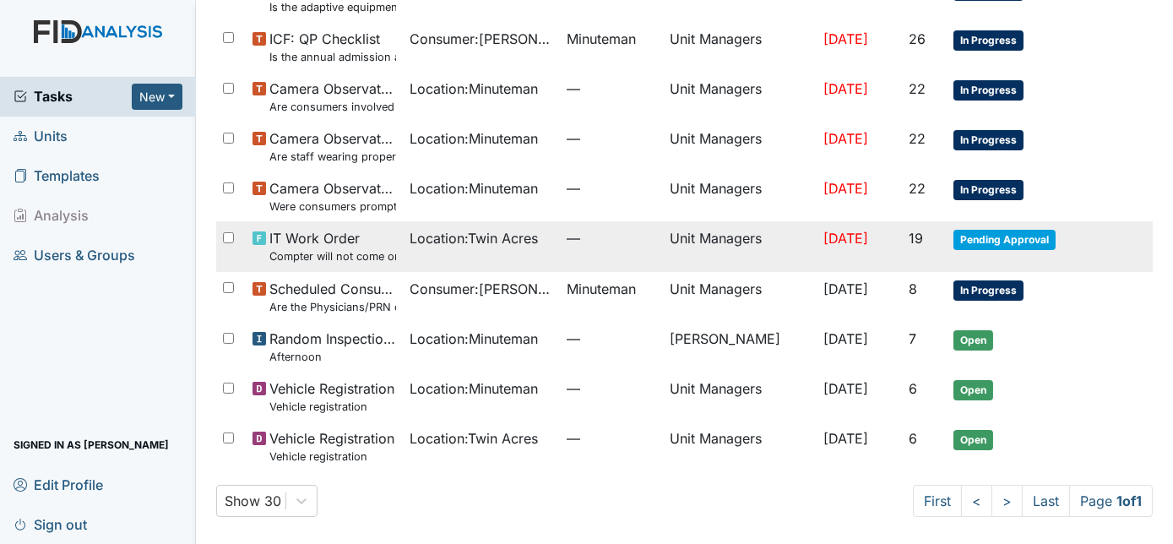
click at [829, 239] on span "[DATE]" at bounding box center [845, 238] width 45 height 17
